Goal: Navigation & Orientation: Find specific page/section

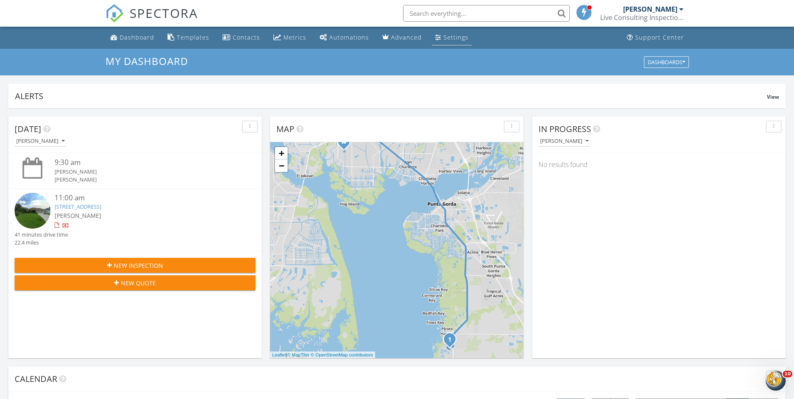
click at [446, 39] on div "Settings" at bounding box center [456, 37] width 25 height 8
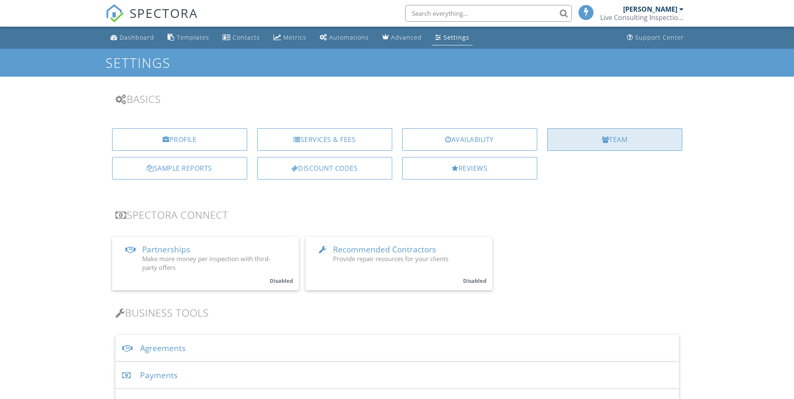
click at [588, 142] on div "Team" at bounding box center [614, 139] width 135 height 23
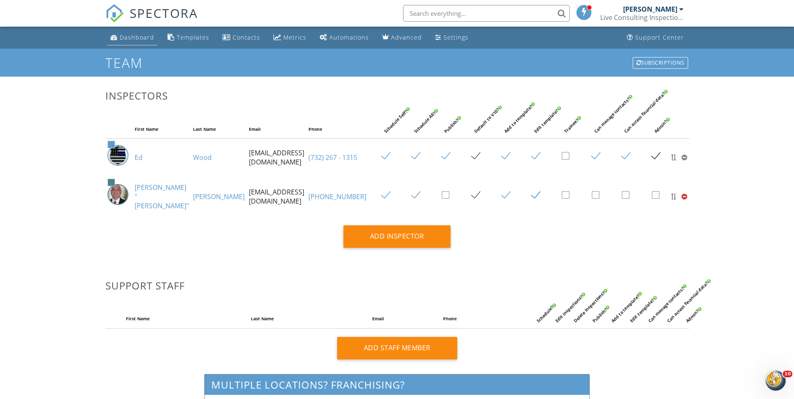
click at [137, 33] on link "Dashboard" at bounding box center [132, 37] width 50 height 15
